Goal: Task Accomplishment & Management: Manage account settings

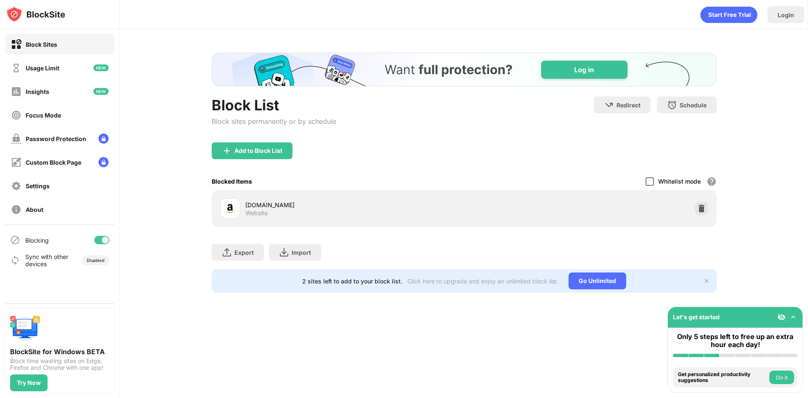
click at [650, 181] on div at bounding box center [650, 181] width 8 height 8
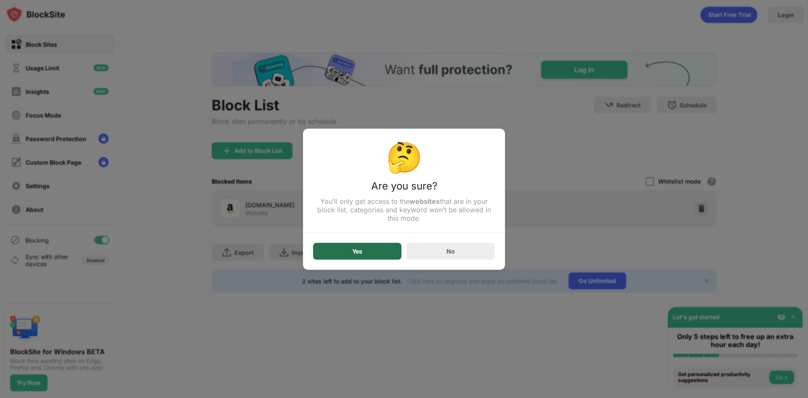
click at [366, 251] on div "Yes" at bounding box center [357, 251] width 88 height 17
